Goal: Learn about a topic

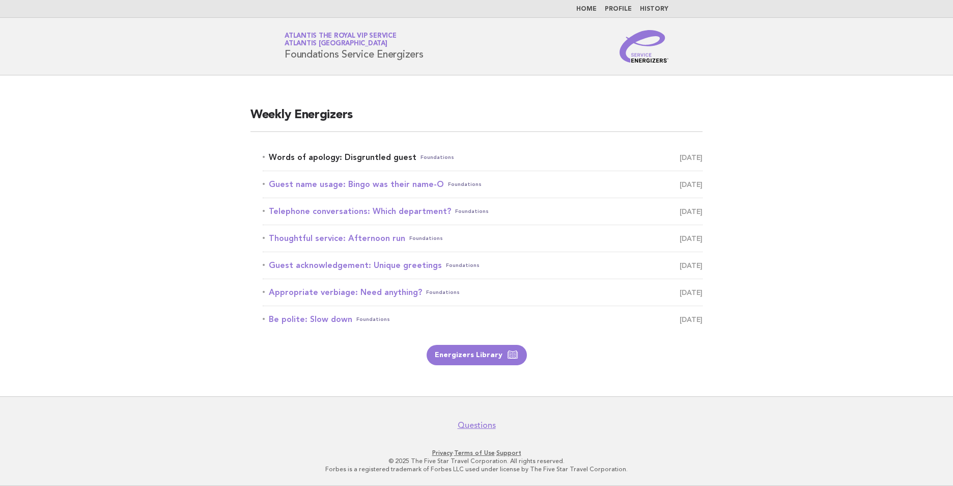
click at [372, 156] on link "Words of apology: Disgruntled guest Foundations October 11" at bounding box center [483, 157] width 440 height 14
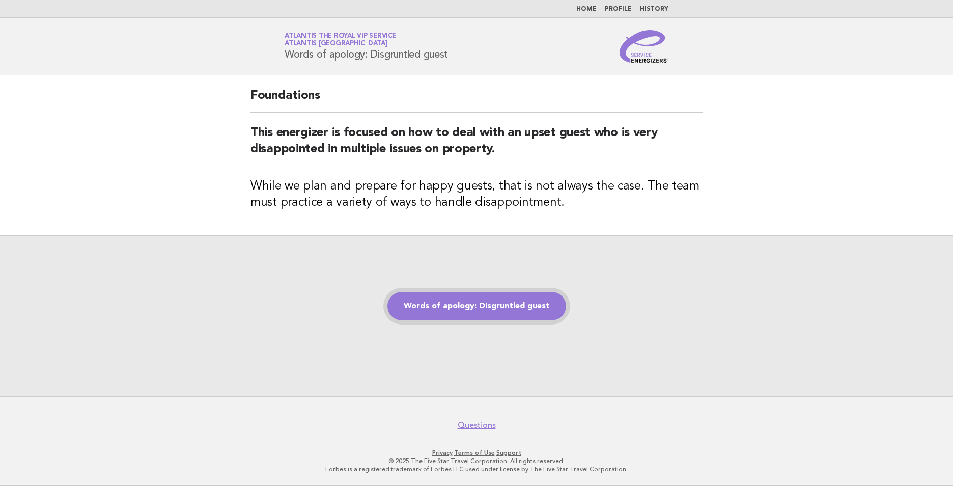
click at [488, 304] on link "Words of apology: Disgruntled guest" at bounding box center [476, 306] width 179 height 28
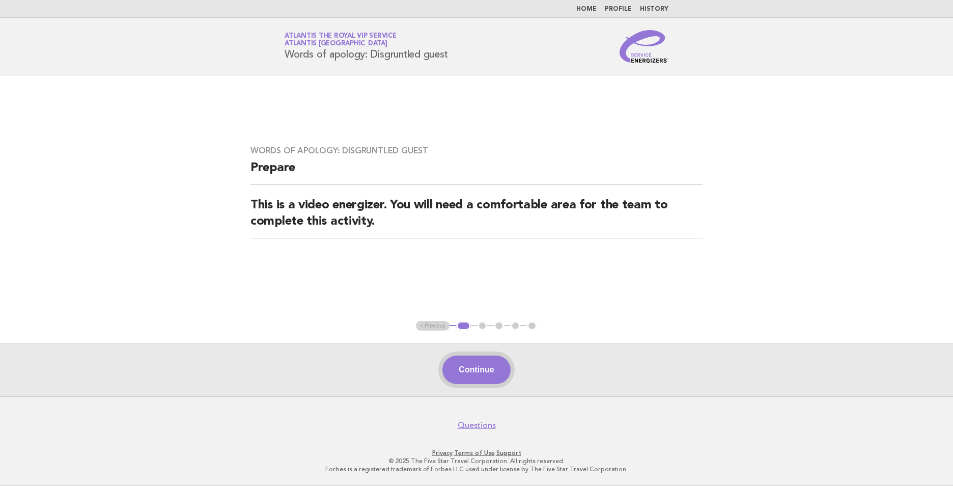
click at [495, 367] on button "Continue" at bounding box center [476, 369] width 68 height 28
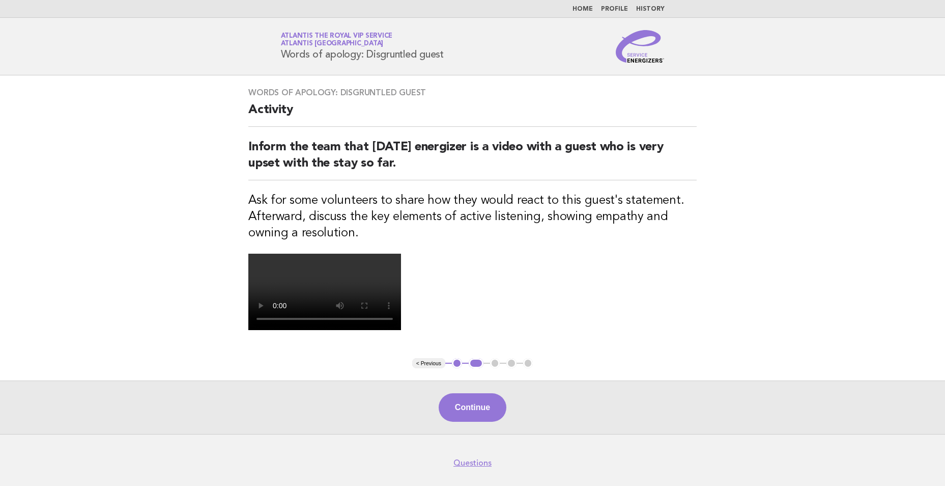
click at [585, 6] on link "Home" at bounding box center [583, 9] width 20 height 6
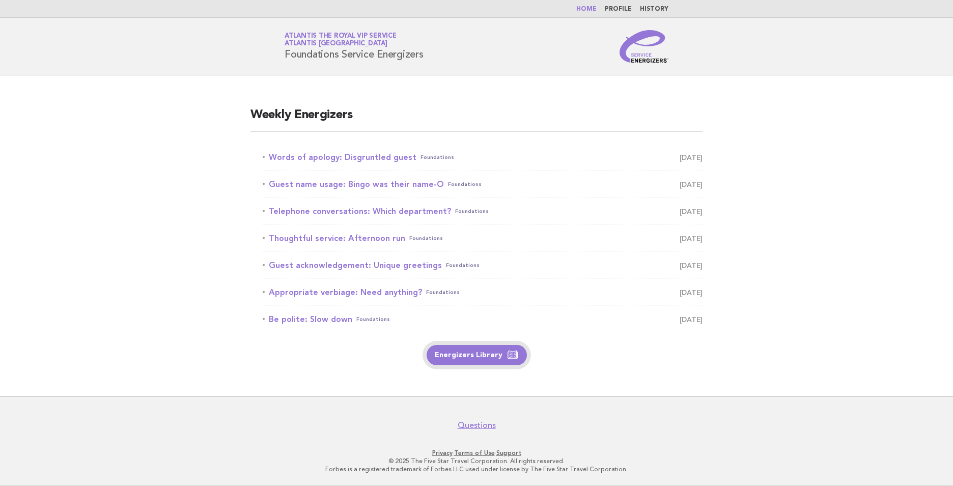
click at [460, 355] on link "Energizers Library" at bounding box center [476, 355] width 100 height 20
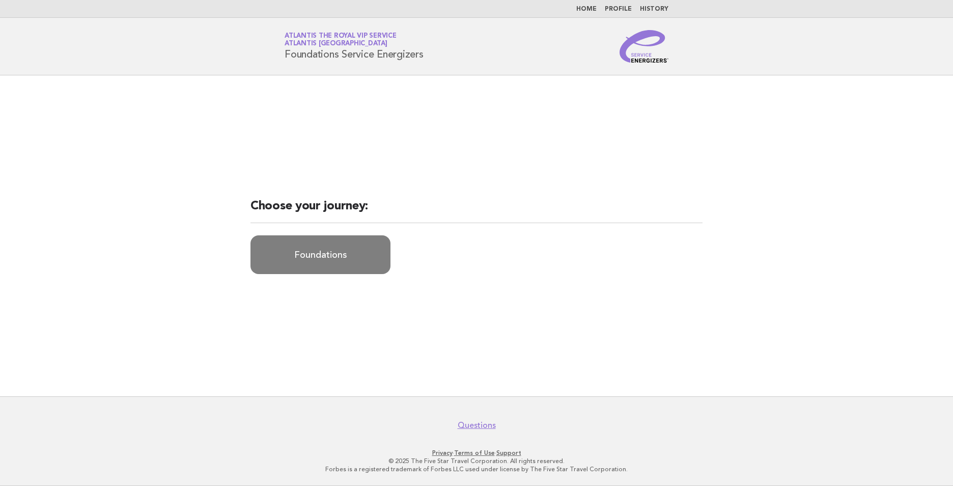
click at [356, 250] on link "Foundations" at bounding box center [320, 254] width 140 height 39
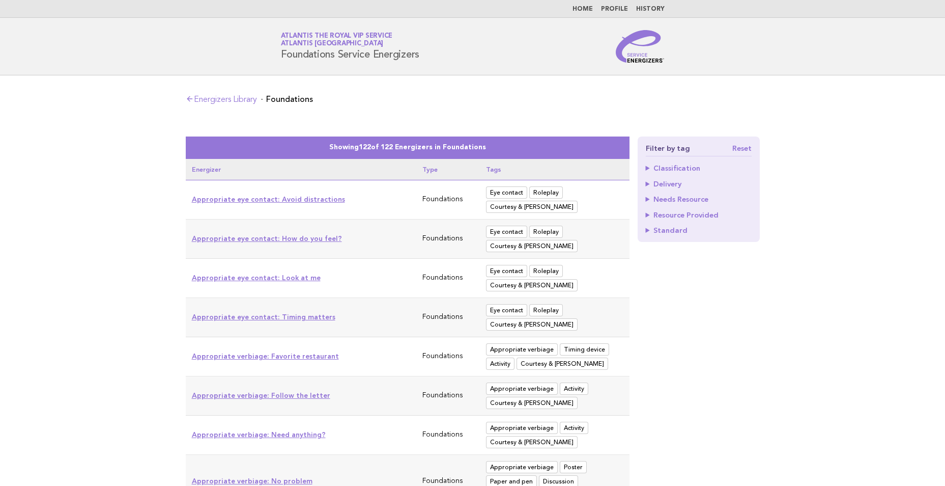
click at [596, 3] on nav "Home Profile History" at bounding box center [472, 9] width 945 height 18
click at [593, 6] on link "Home" at bounding box center [583, 9] width 20 height 6
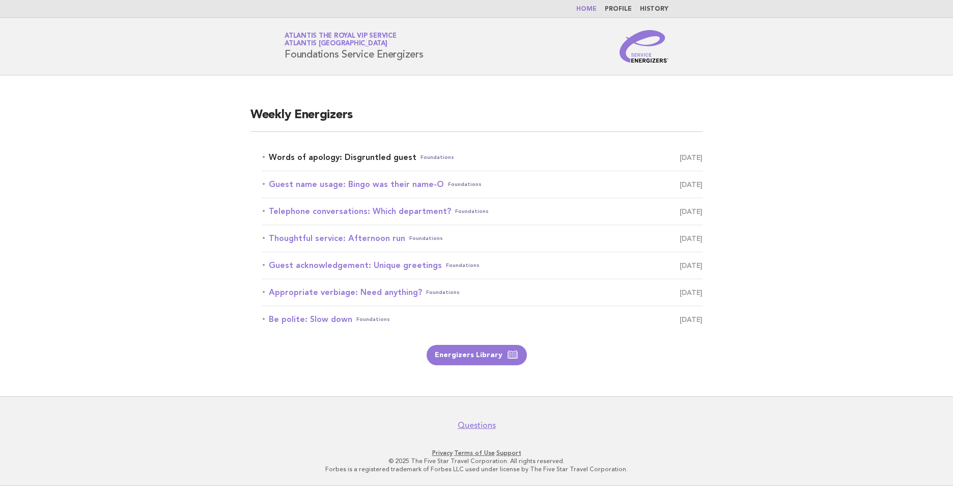
click at [360, 156] on link "Words of apology: Disgruntled guest Foundations [DATE]" at bounding box center [483, 157] width 440 height 14
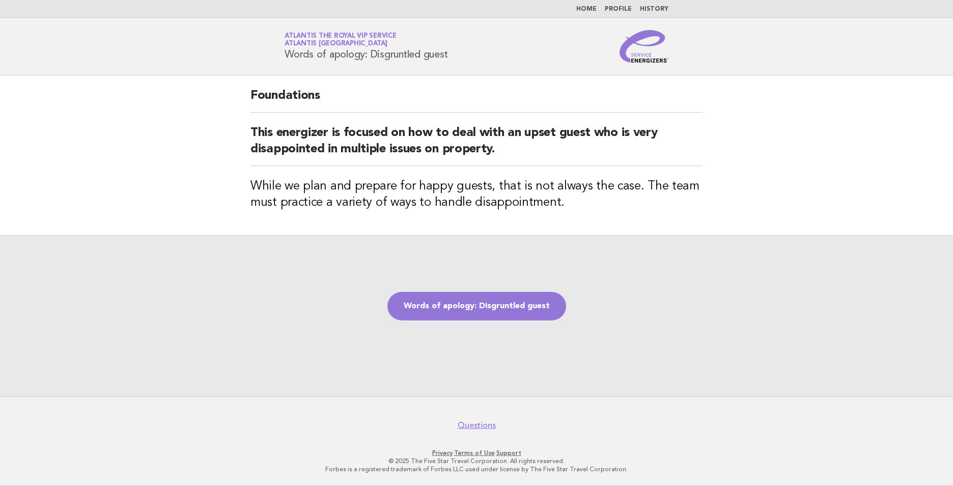
click at [481, 322] on div "Words of apology: Disgruntled guest" at bounding box center [476, 315] width 953 height 161
click at [486, 311] on link "Words of apology: Disgruntled guest" at bounding box center [476, 306] width 179 height 28
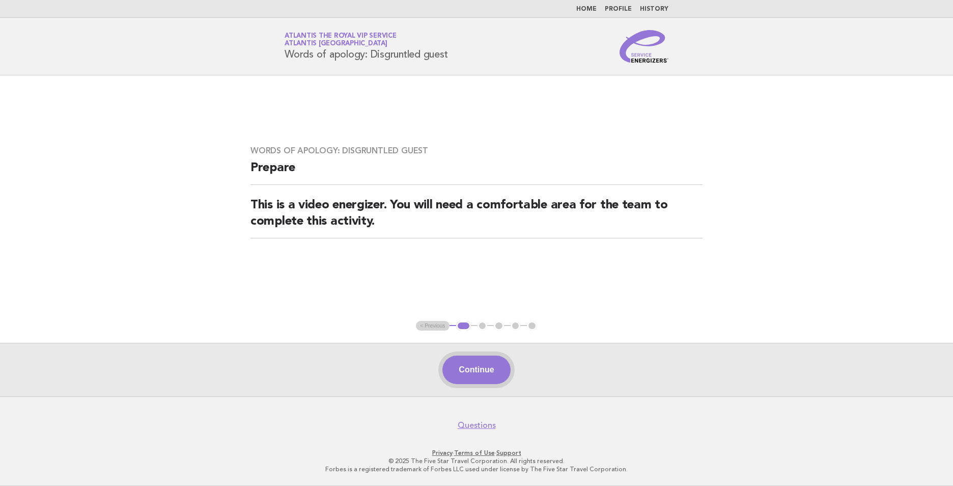
click at [489, 365] on button "Continue" at bounding box center [476, 369] width 68 height 28
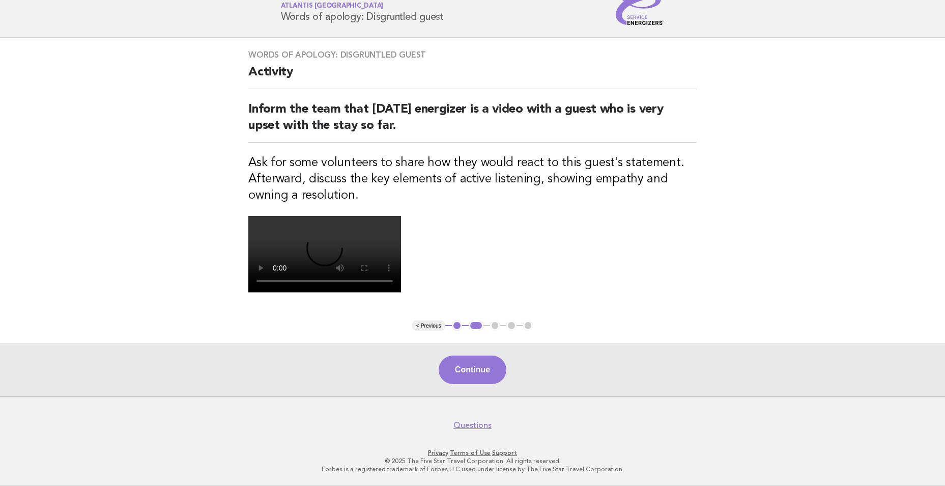
scroll to position [214, 0]
click at [493, 361] on button "Continue" at bounding box center [473, 369] width 68 height 28
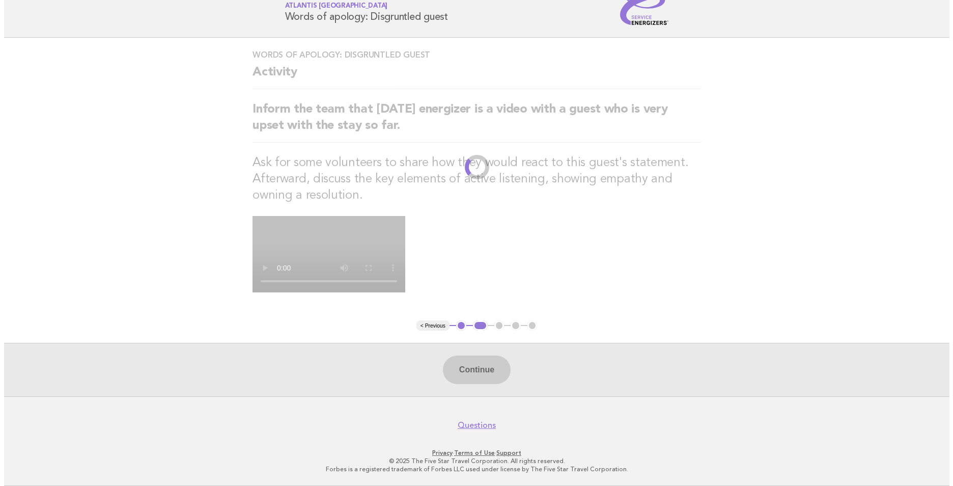
scroll to position [0, 0]
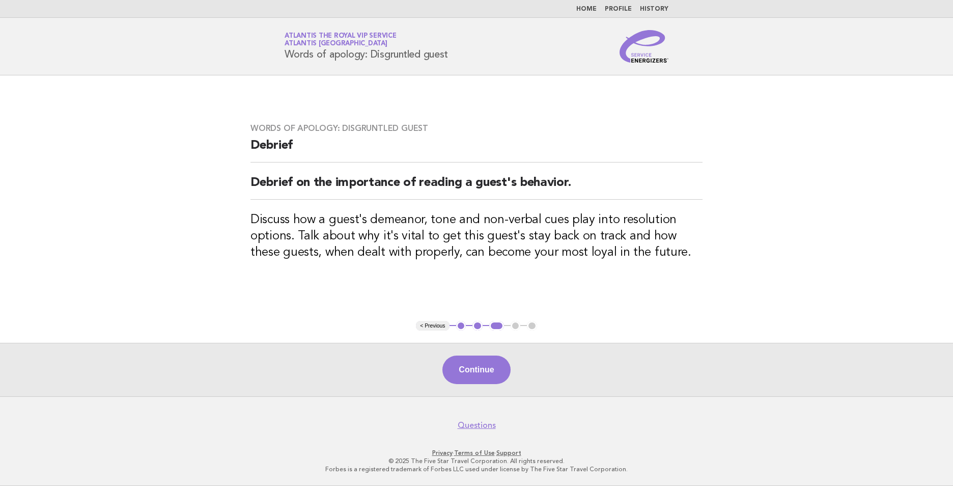
click at [483, 366] on button "Continue" at bounding box center [476, 369] width 68 height 28
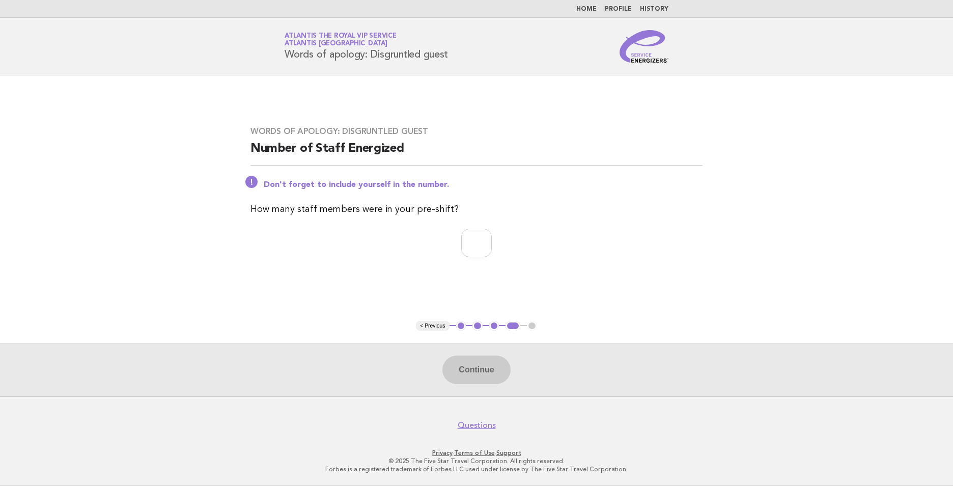
click at [582, 7] on link "Home" at bounding box center [586, 9] width 20 height 6
